Goal: Task Accomplishment & Management: Manage account settings

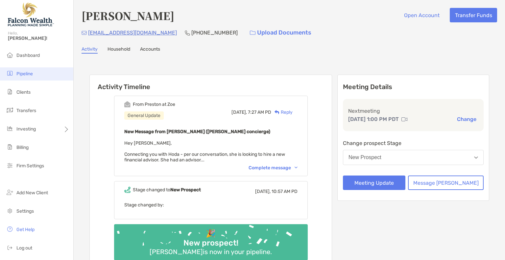
click at [27, 70] on li "Pipeline" at bounding box center [36, 73] width 73 height 13
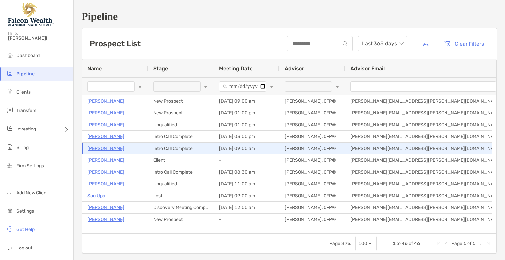
click at [110, 149] on p "Gregory Stevens" at bounding box center [105, 148] width 37 height 8
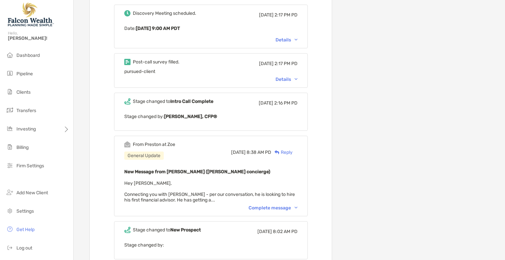
scroll to position [386, 0]
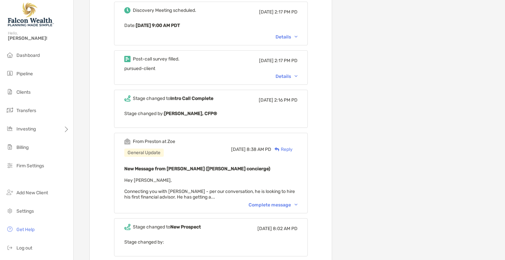
click at [277, 202] on div "Complete message" at bounding box center [272, 205] width 49 height 6
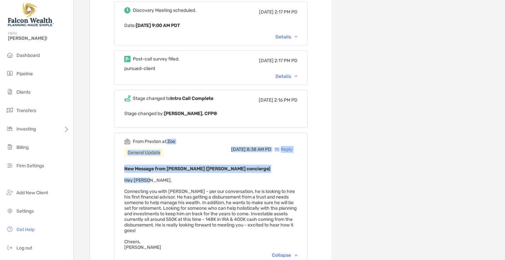
drag, startPoint x: 220, startPoint y: 166, endPoint x: 177, endPoint y: 123, distance: 60.7
click at [177, 133] on div "From Preston at Zoe General Update Thu, Sep 25 8:38 AM PD Reply New Message fro…" at bounding box center [211, 198] width 194 height 131
click at [202, 133] on div "From Preston at Zoe General Update Thu, Sep 25 8:38 AM PD Reply New Message fro…" at bounding box center [211, 198] width 194 height 131
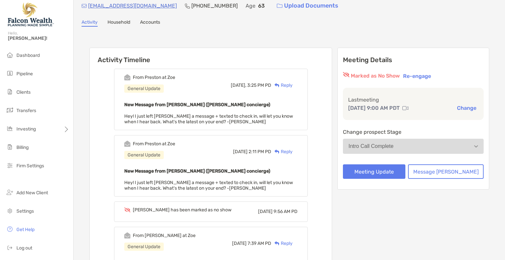
scroll to position [60, 0]
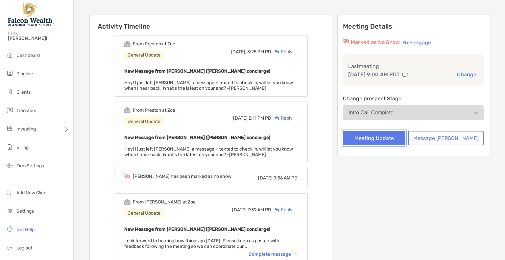
click at [405, 135] on button "Meeting Update" at bounding box center [374, 138] width 62 height 14
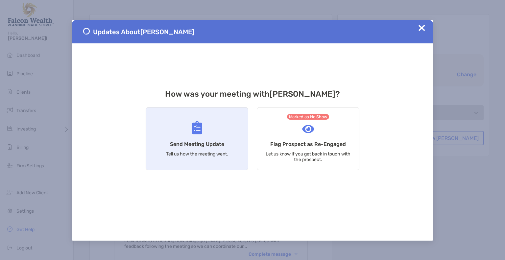
click at [201, 140] on div "Send Meeting Update Tell us how the meeting went." at bounding box center [197, 138] width 103 height 63
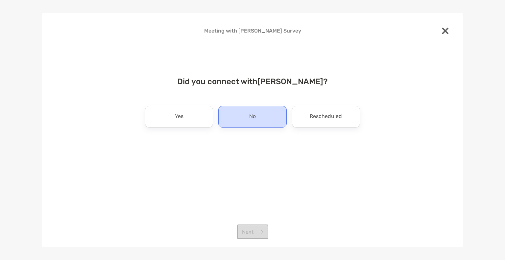
click at [255, 118] on p "No" at bounding box center [252, 116] width 7 height 11
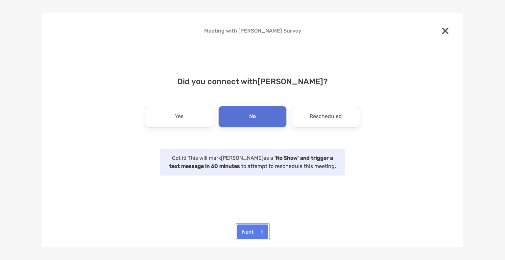
click at [256, 227] on button "Next" at bounding box center [252, 231] width 31 height 14
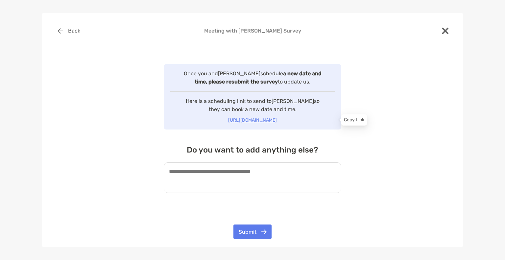
click at [236, 119] on p "https://my.zoefin.com/reschedule/99a9c060-9a20-11f0-9e3b-872dc421a81f" at bounding box center [253, 120] width 170 height 8
click at [355, 120] on div "Copy Link" at bounding box center [354, 119] width 26 height 11
drag, startPoint x: 319, startPoint y: 118, endPoint x: 355, endPoint y: 120, distance: 35.9
click at [355, 120] on div "Copy Link" at bounding box center [354, 119] width 26 height 11
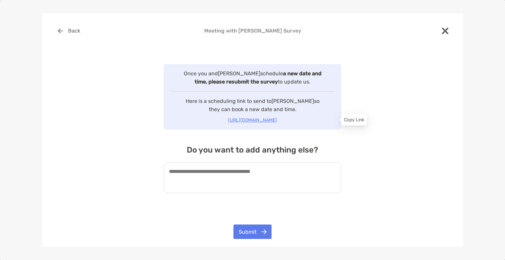
click at [301, 119] on p "https://my.zoefin.com/reschedule/99a9c060-9a20-11f0-9e3b-872dc421a81f" at bounding box center [253, 120] width 170 height 8
click at [223, 174] on textarea at bounding box center [252, 177] width 177 height 31
type textarea "**********"
click at [257, 233] on button "Submit" at bounding box center [252, 231] width 38 height 14
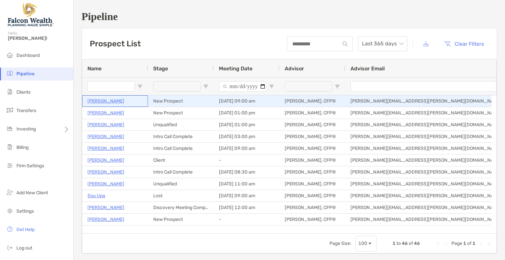
click at [117, 102] on p "[PERSON_NAME]" at bounding box center [105, 101] width 37 height 8
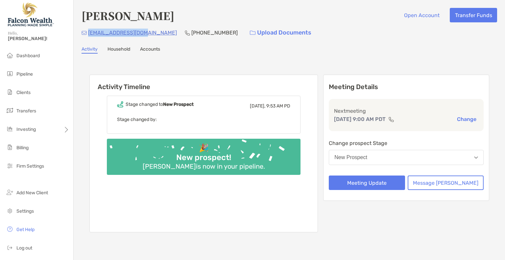
drag, startPoint x: 144, startPoint y: 32, endPoint x: 89, endPoint y: 32, distance: 54.6
click at [89, 32] on div "[EMAIL_ADDRESS][DOMAIN_NAME] [PHONE_NUMBER] Upload Documents" at bounding box center [289, 33] width 415 height 14
copy p "[EMAIL_ADDRESS][DOMAIN_NAME]"
